Goal: Book appointment/travel/reservation

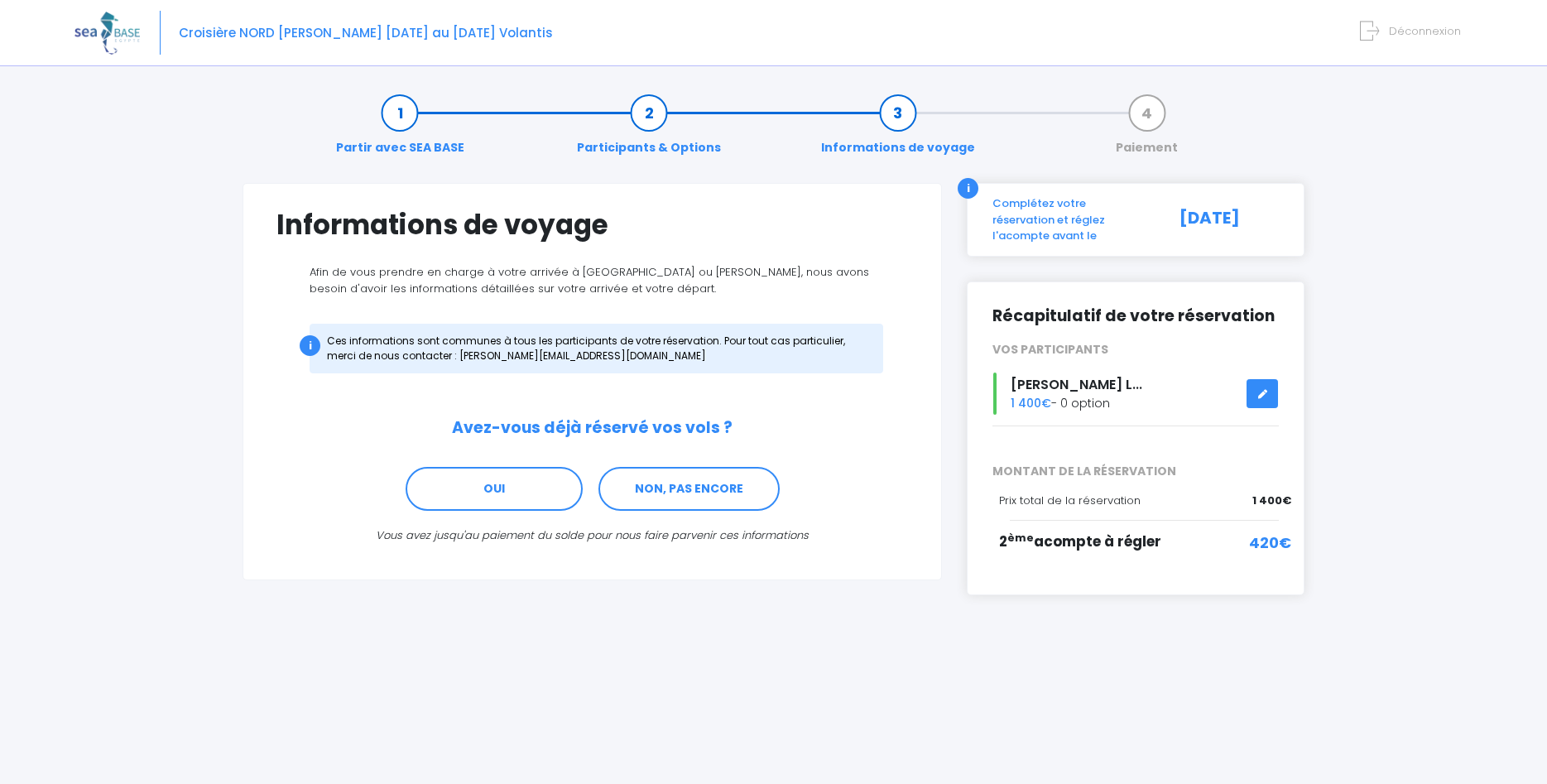
click at [1261, 394] on icon at bounding box center [1262, 394] width 11 height 0
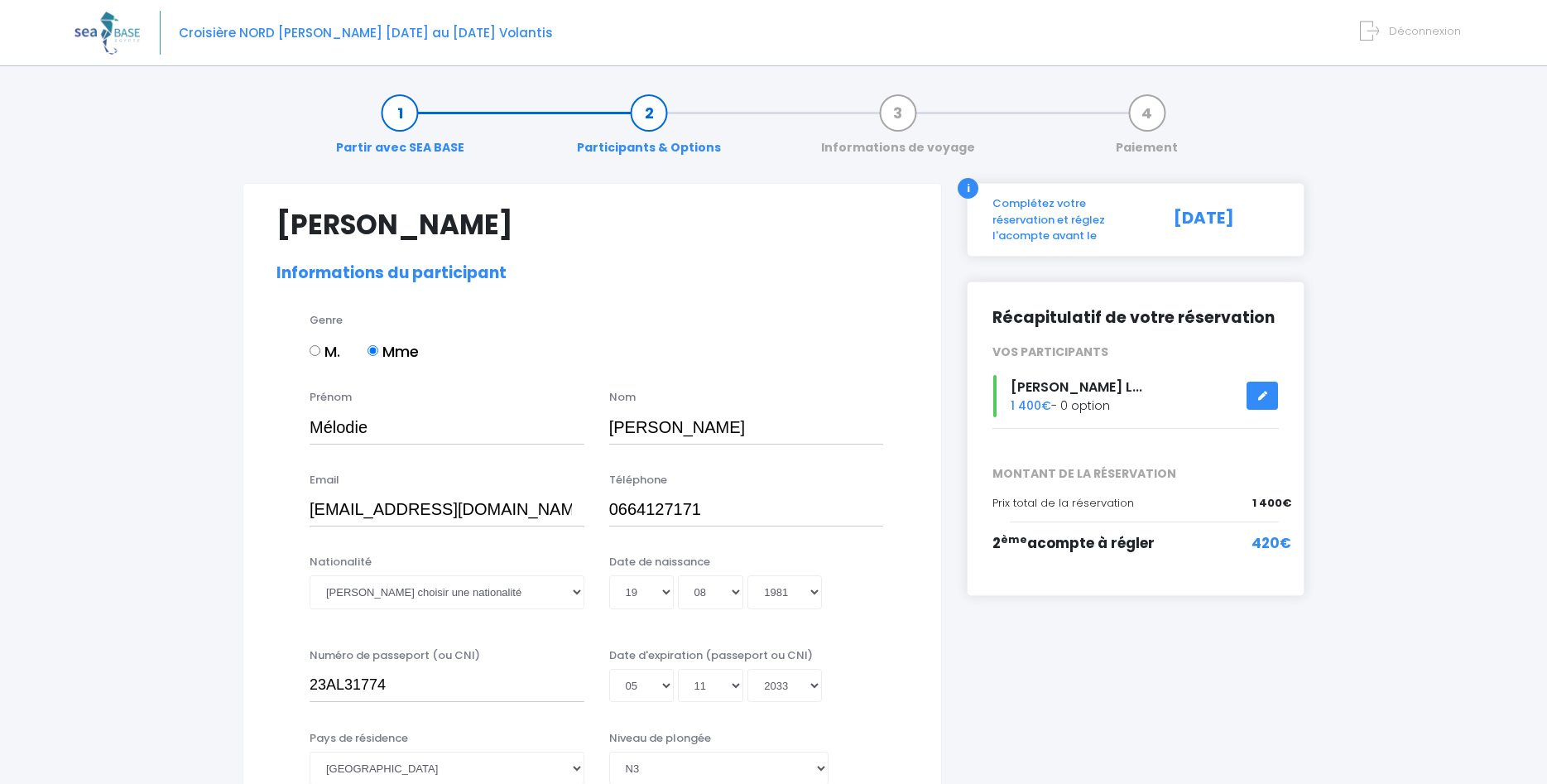
select select "N3"
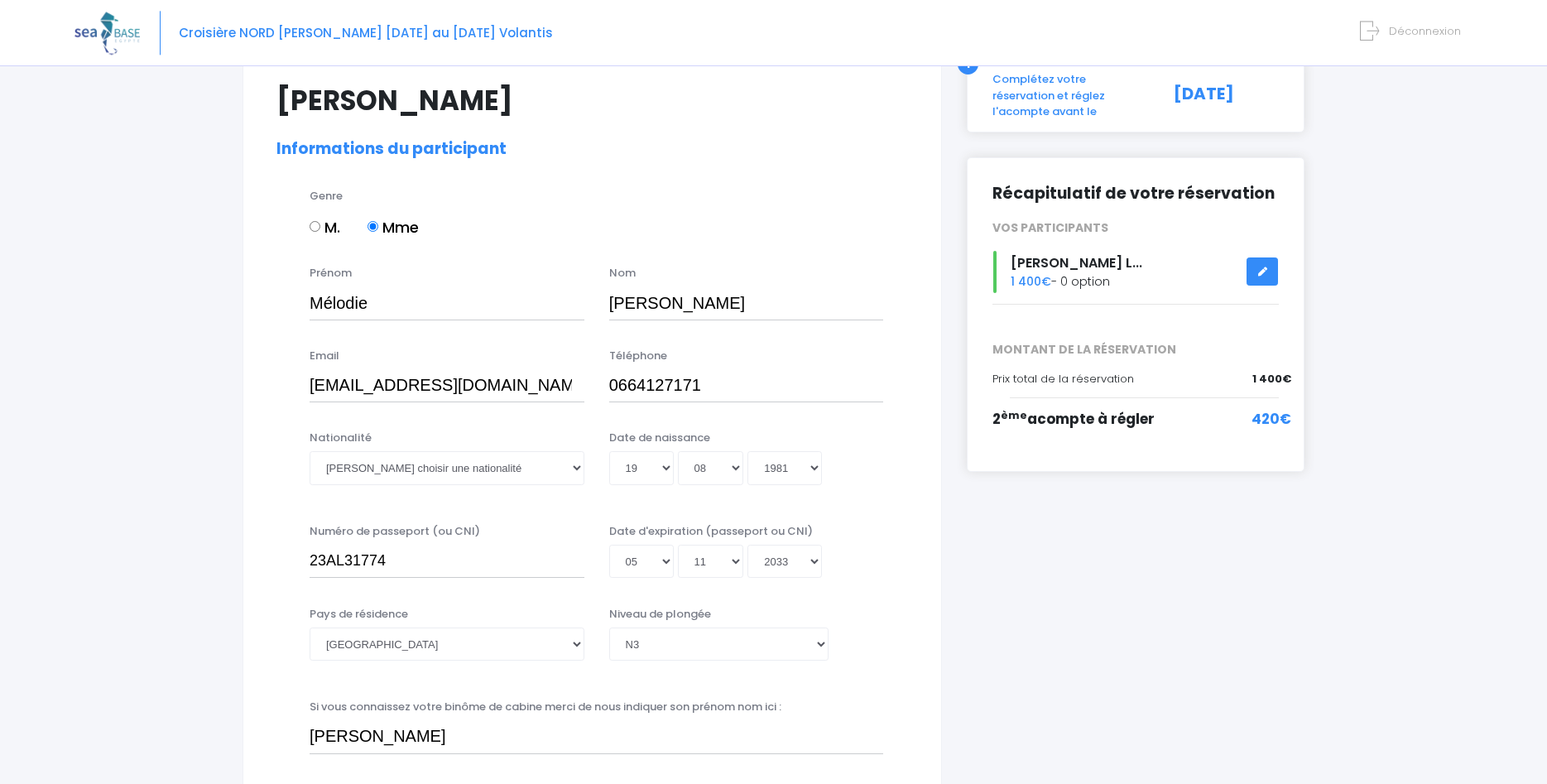
scroll to position [169, 0]
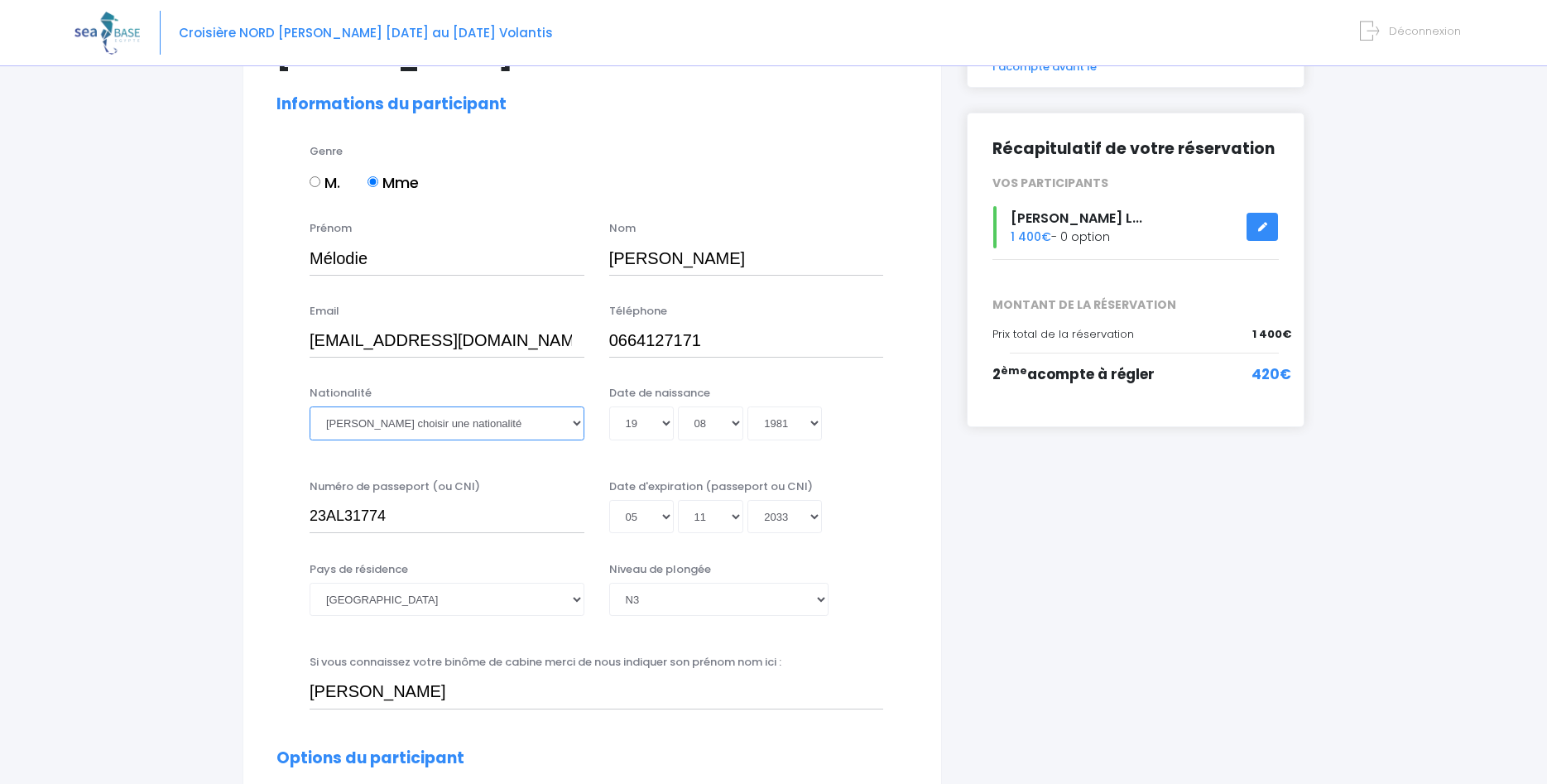
click at [310, 406] on select "Veuillez choisir une nationalité [DEMOGRAPHIC_DATA] Algerienne Allemande [GEOGR…" at bounding box center [446, 422] width 274 height 33
select select "Française"
click option "Française" at bounding box center [0, 0] width 0 height 0
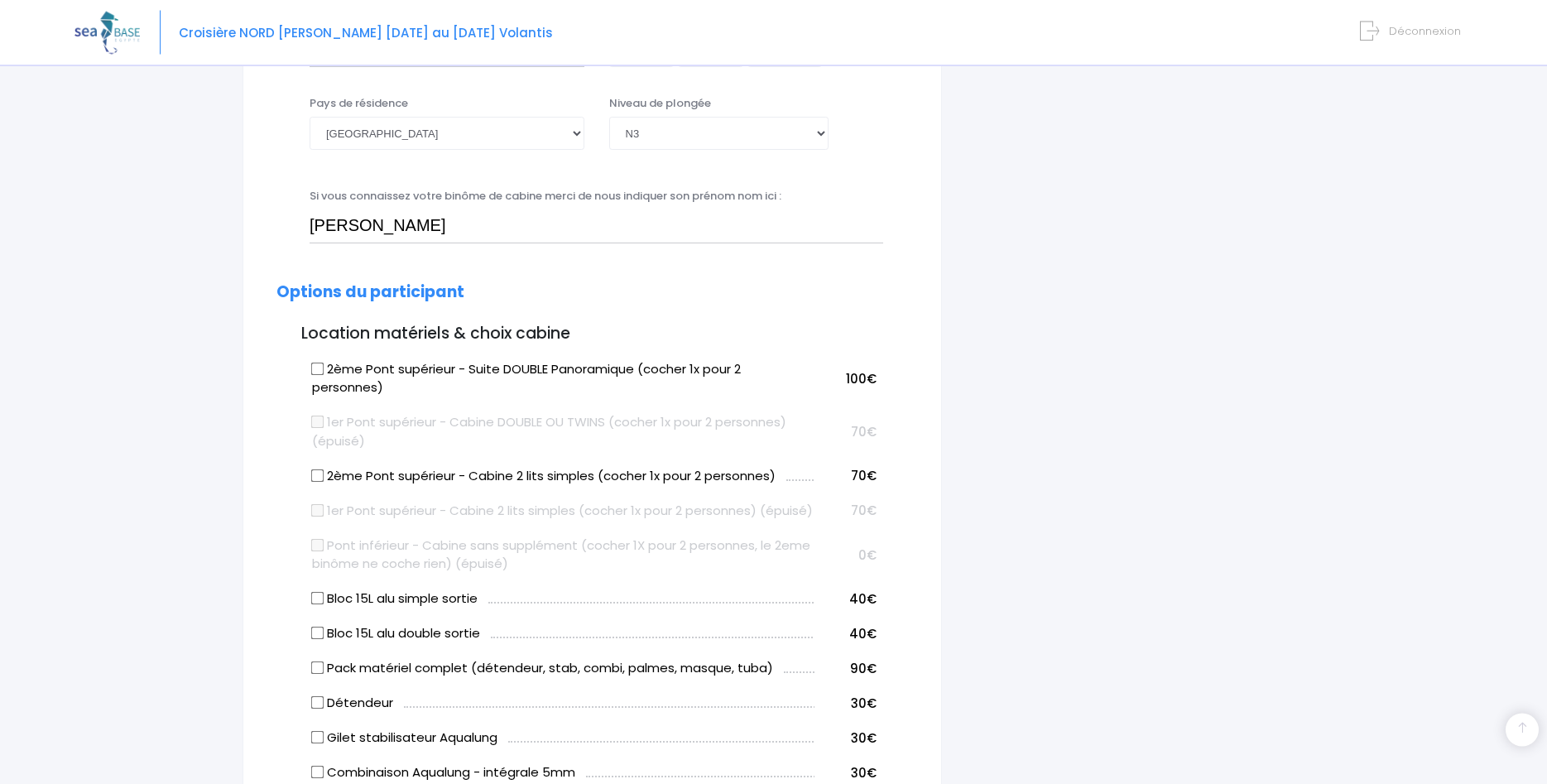
scroll to position [675, 0]
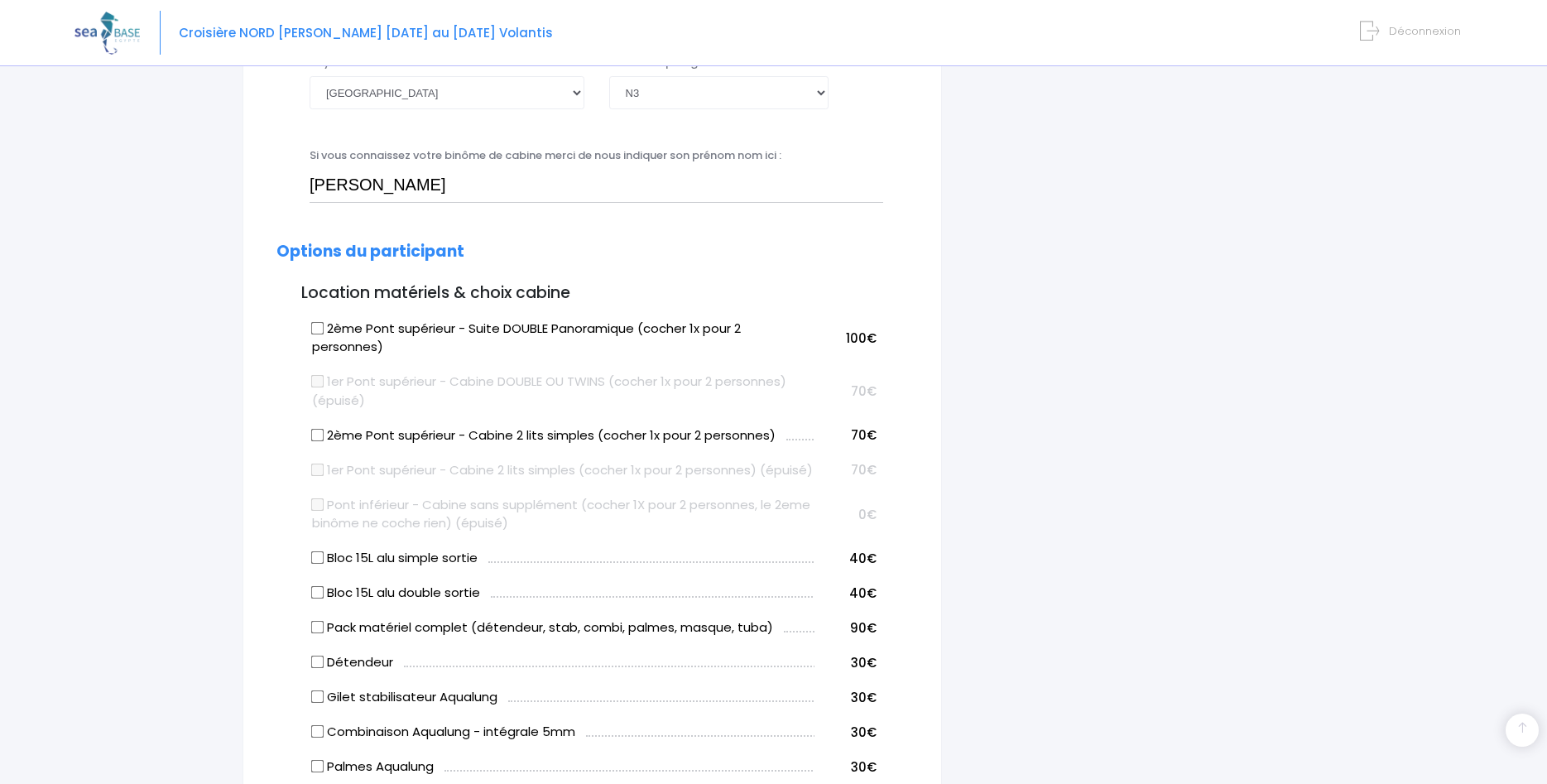
click at [316, 436] on input "2ème Pont supérieur - Cabine 2 lits simples (cocher 1x pour 2 personnes)" at bounding box center [318, 435] width 13 height 13
checkbox input "true"
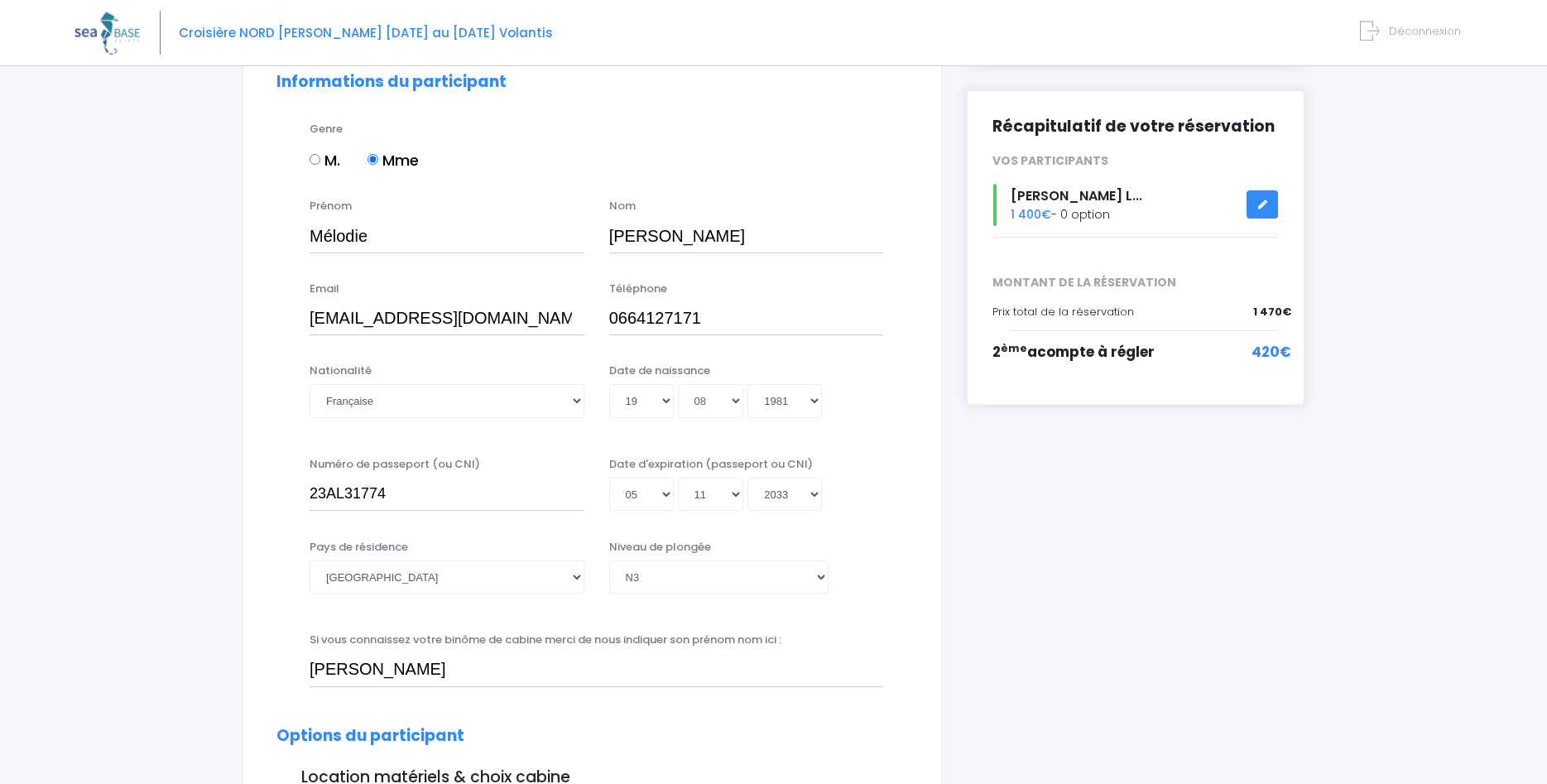
scroll to position [253, 0]
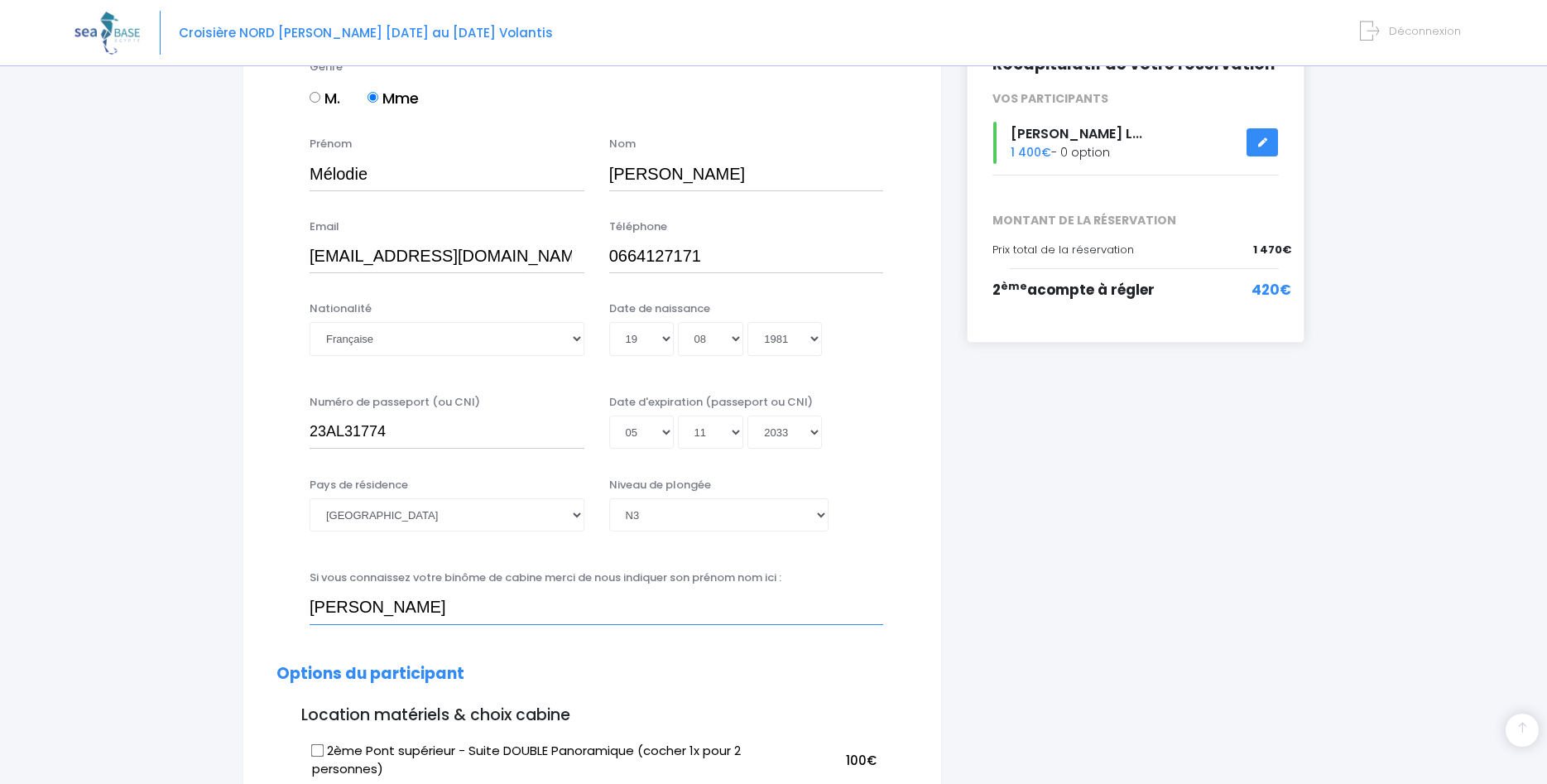
drag, startPoint x: 415, startPoint y: 615, endPoint x: 372, endPoint y: 597, distance: 46.6
click at [310, 616] on input "[PERSON_NAME]" at bounding box center [596, 607] width 574 height 33
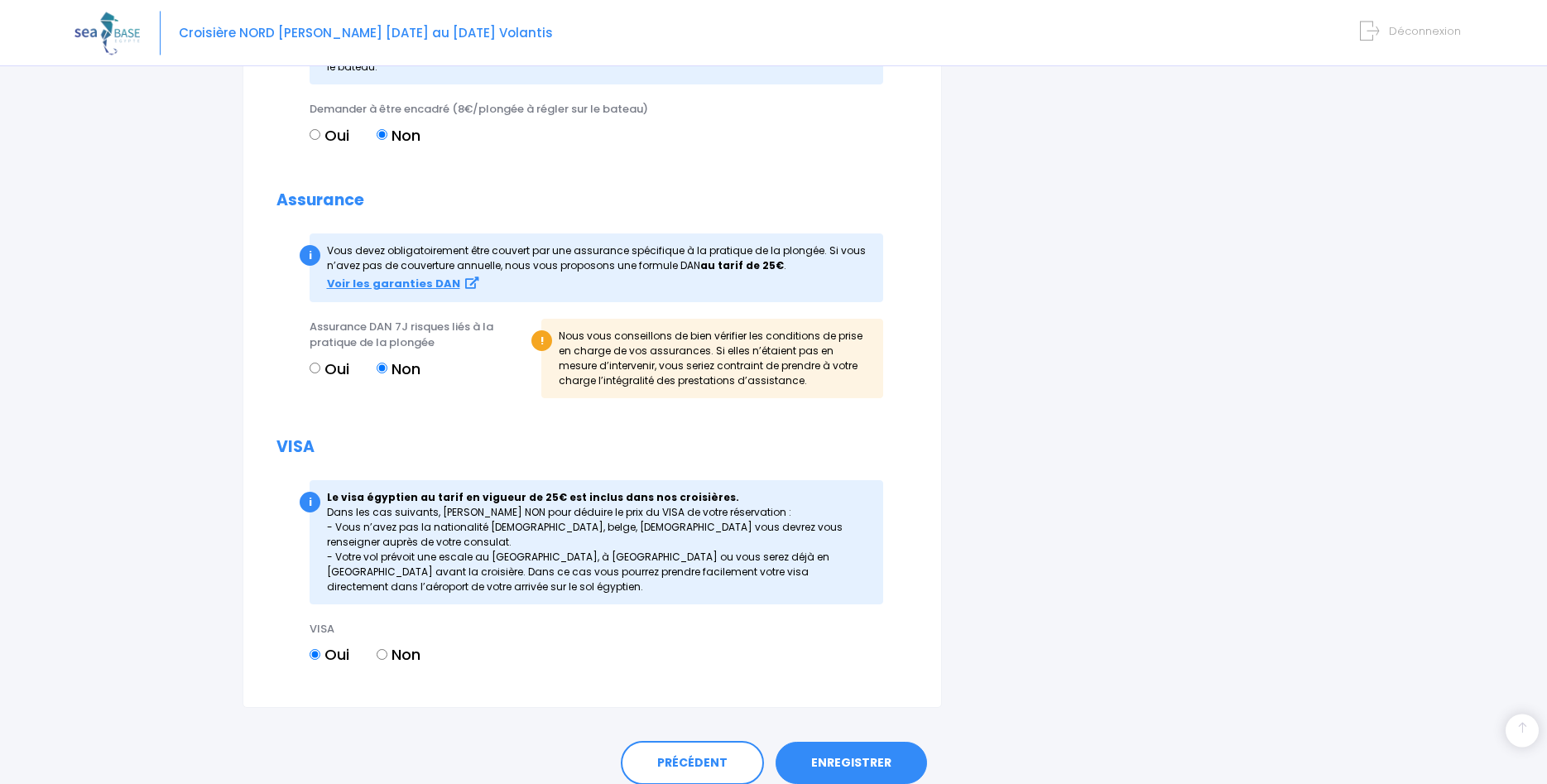
scroll to position [1820, 0]
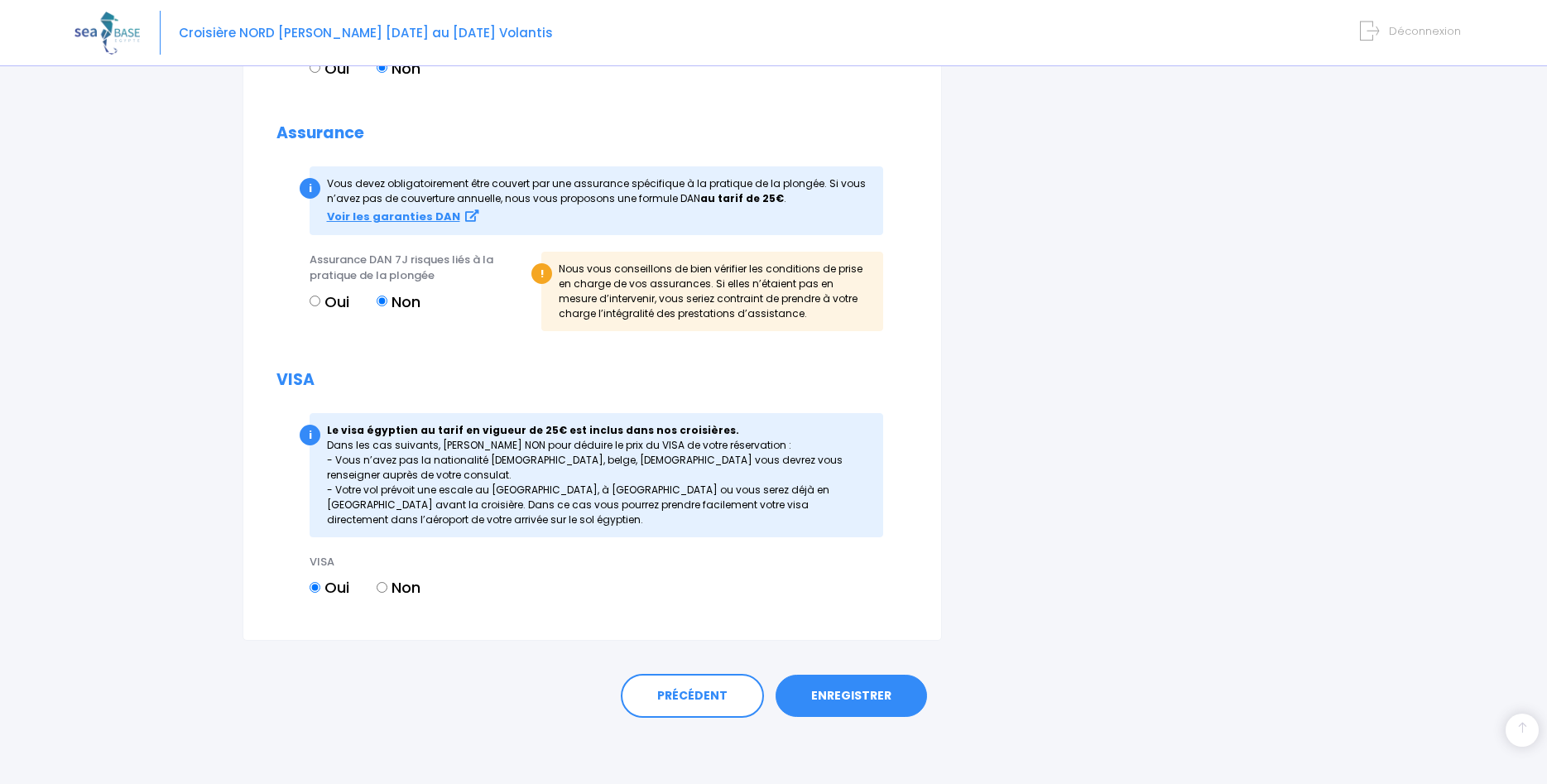
type input "[PERSON_NAME]"
click at [888, 701] on link "ENREGISTRER" at bounding box center [852, 696] width 152 height 43
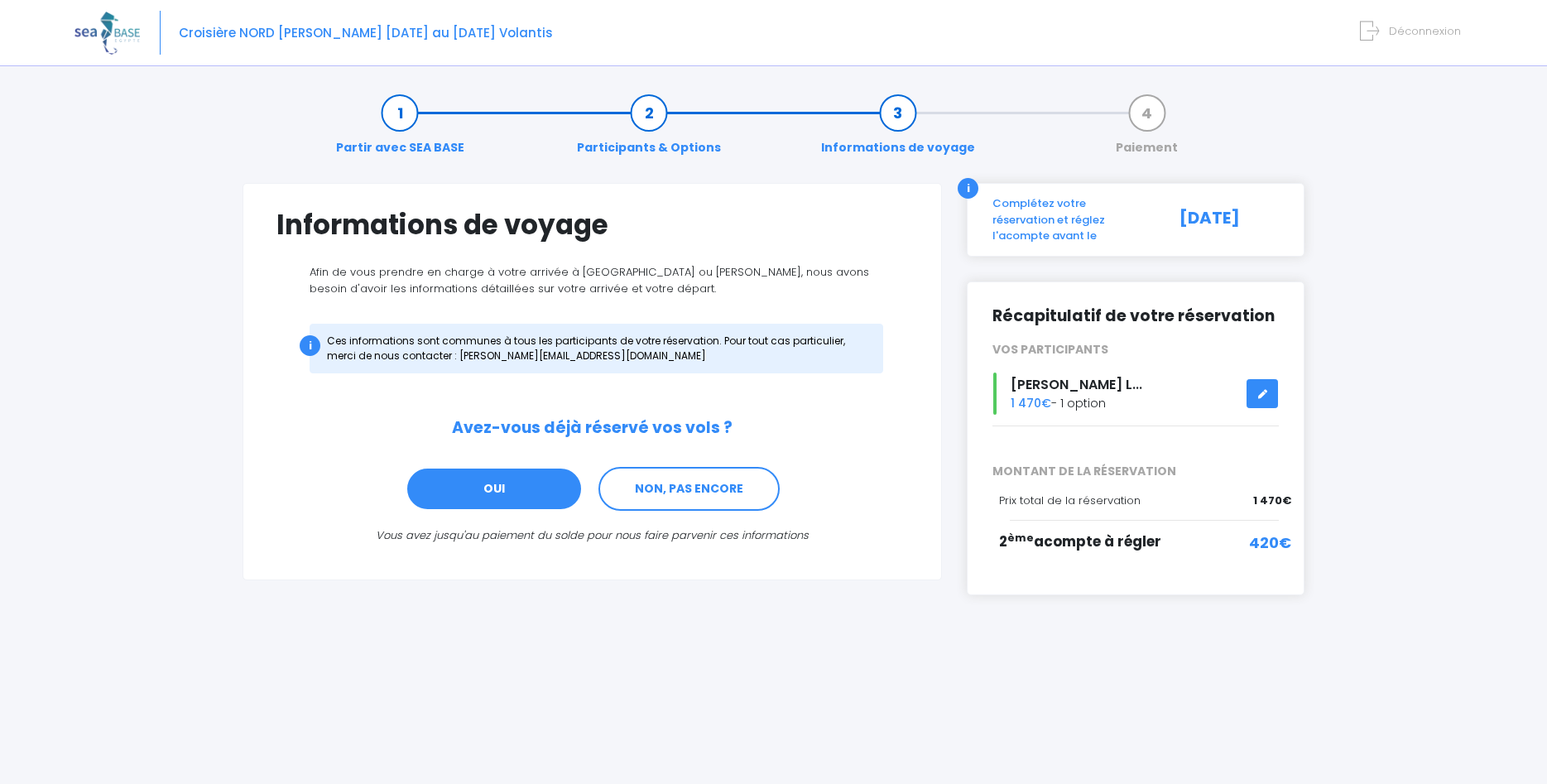
click at [468, 486] on link "OUI" at bounding box center [494, 489] width 178 height 45
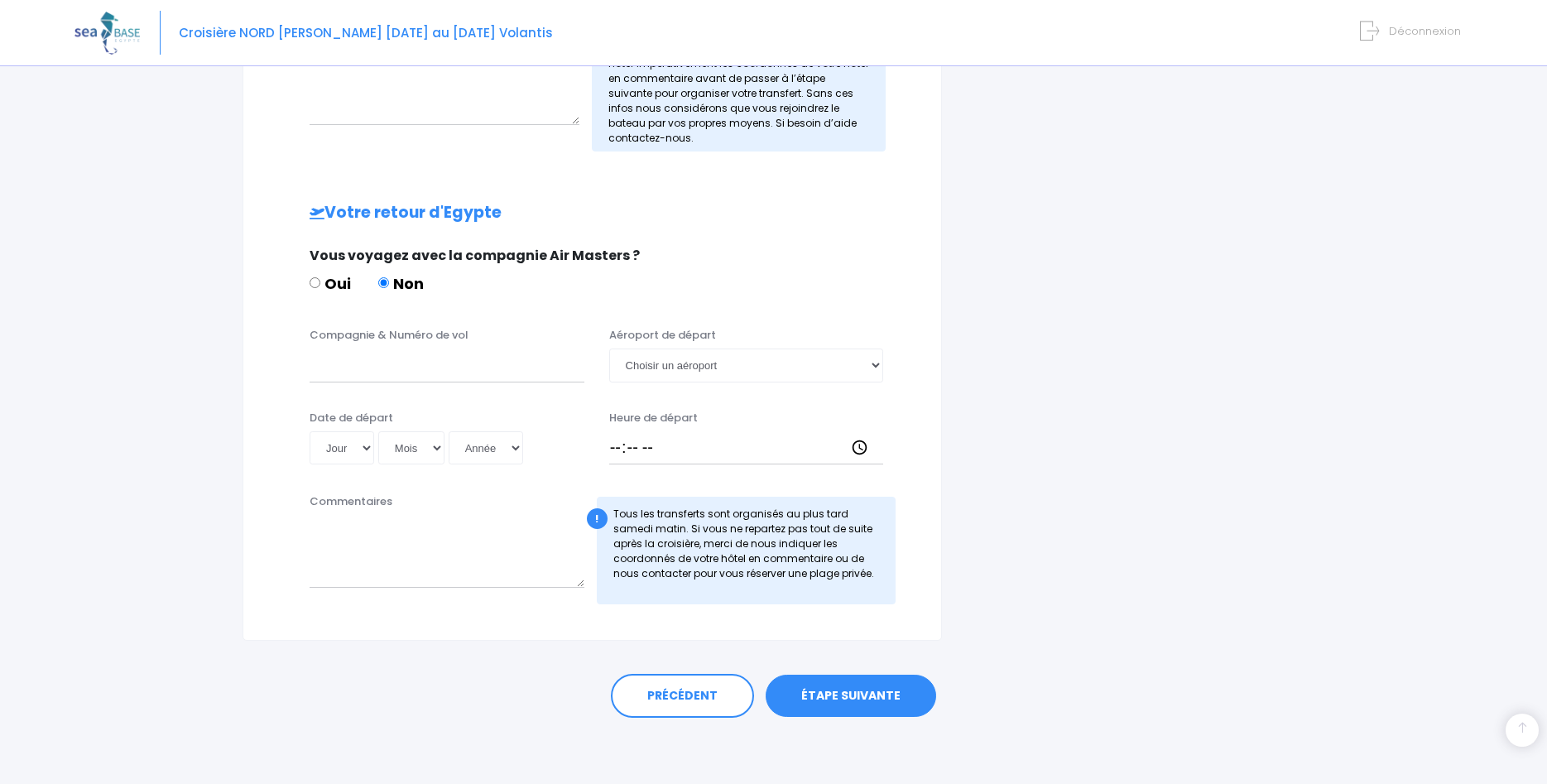
scroll to position [419, 0]
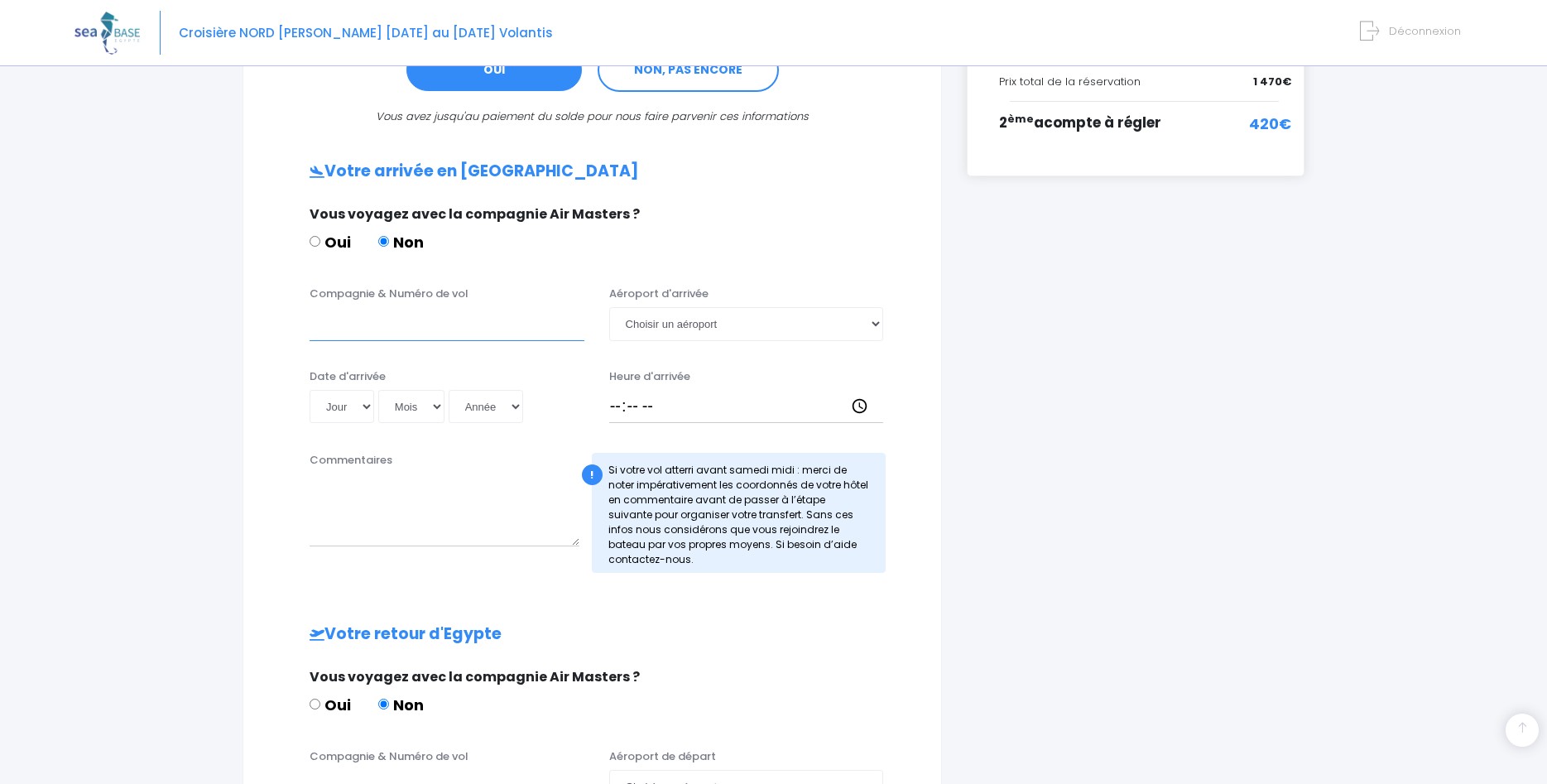
click at [430, 330] on input "Compagnie & Numéro de vol" at bounding box center [446, 323] width 274 height 33
